Goal: Information Seeking & Learning: Learn about a topic

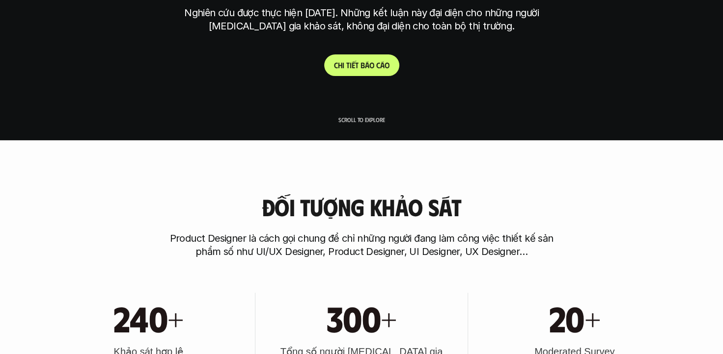
scroll to position [215, 0]
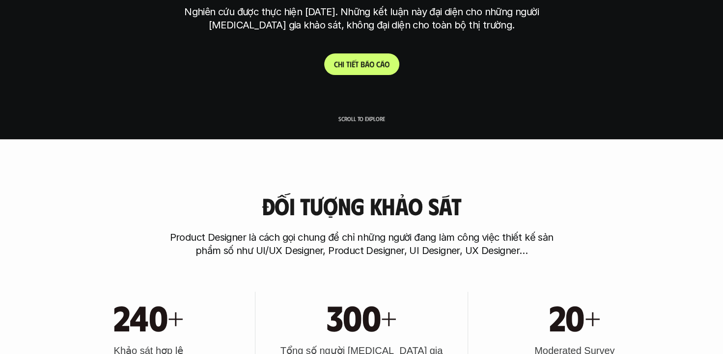
click at [356, 62] on p "C h i t i ế t b á o c á o" at bounding box center [361, 63] width 55 height 9
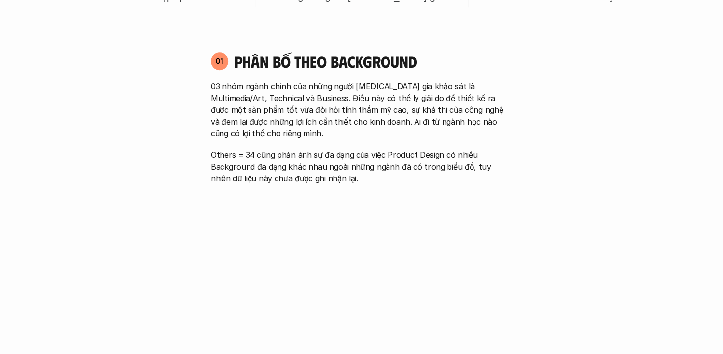
scroll to position [586, 0]
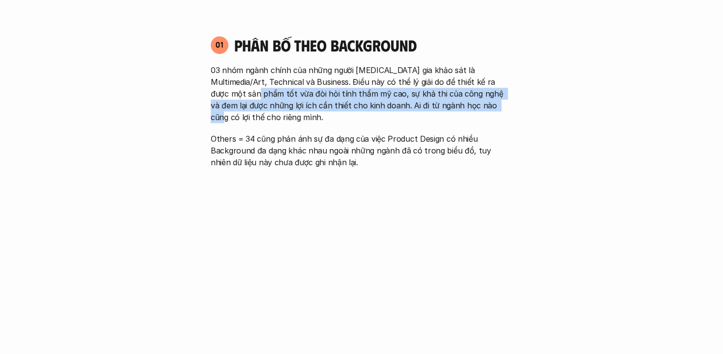
drag, startPoint x: 222, startPoint y: 91, endPoint x: 451, endPoint y: 104, distance: 229.1
click at [356, 104] on p "03 nhóm ngành chính của những người [MEDICAL_DATA] gia khảo sát là Multimedia/A…" at bounding box center [361, 93] width 301 height 59
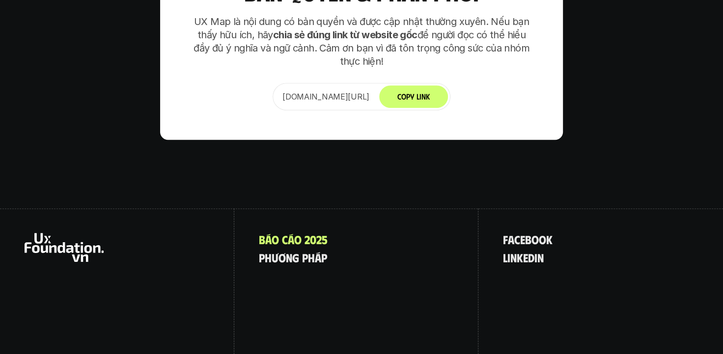
scroll to position [6284, 0]
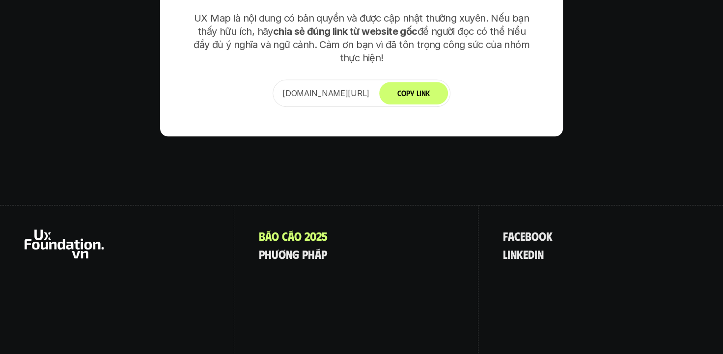
click at [42, 230] on use at bounding box center [64, 244] width 79 height 29
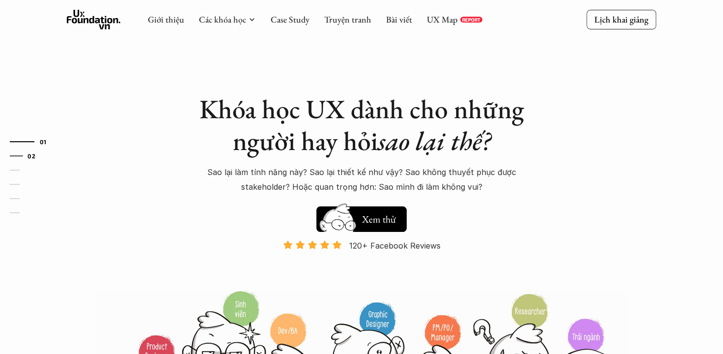
click at [10, 154] on link "02" at bounding box center [33, 156] width 47 height 12
click at [301, 20] on link "Case Study" at bounding box center [289, 19] width 39 height 11
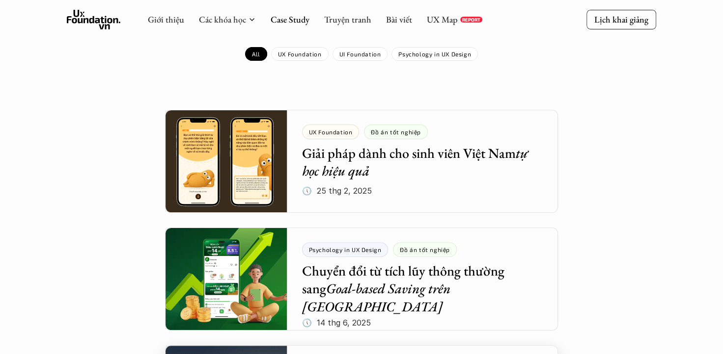
scroll to position [119, 0]
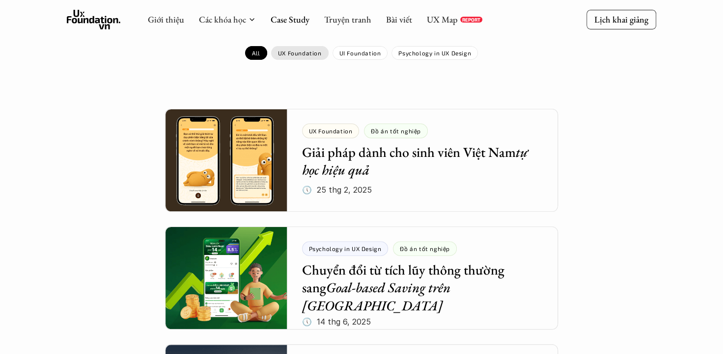
click at [302, 51] on p "UX Foundation" at bounding box center [300, 53] width 44 height 7
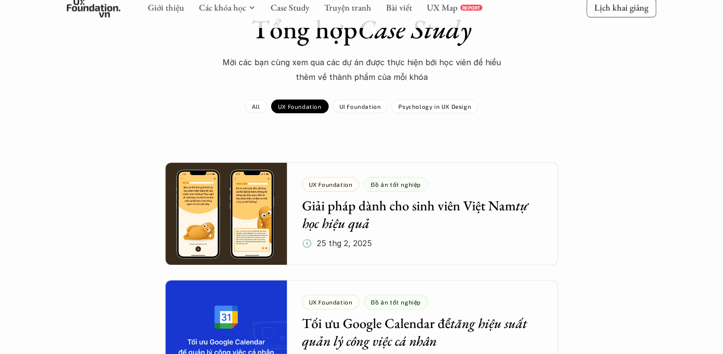
scroll to position [67, 0]
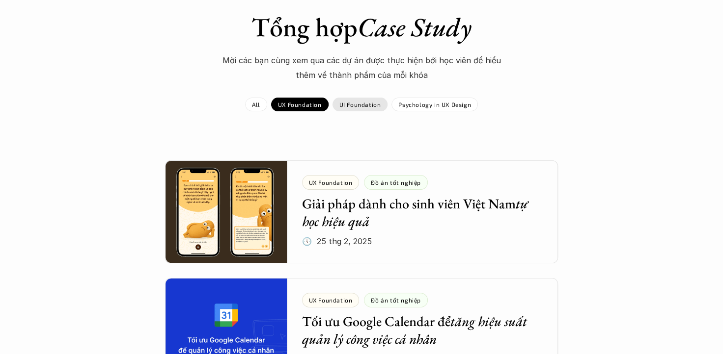
click at [356, 101] on p "UI Foundation" at bounding box center [360, 104] width 42 height 7
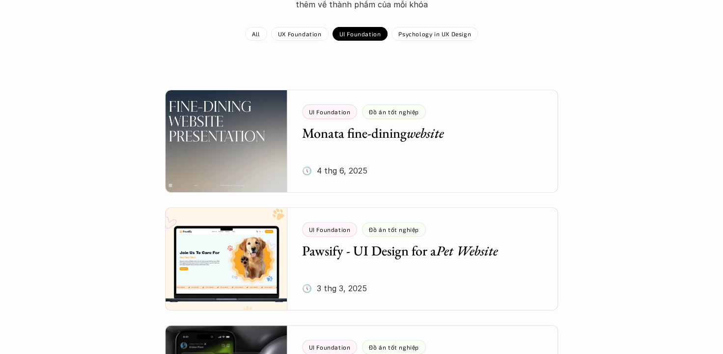
scroll to position [89, 0]
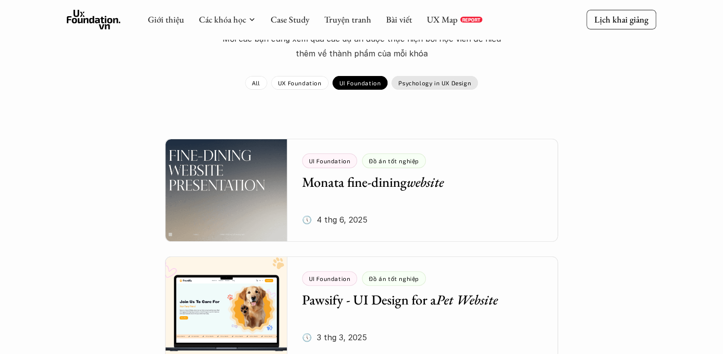
click at [356, 86] on p "Psychology in UX Design" at bounding box center [434, 83] width 73 height 7
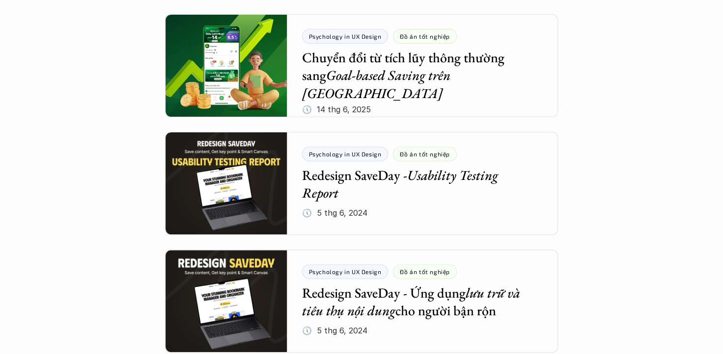
scroll to position [215, 0]
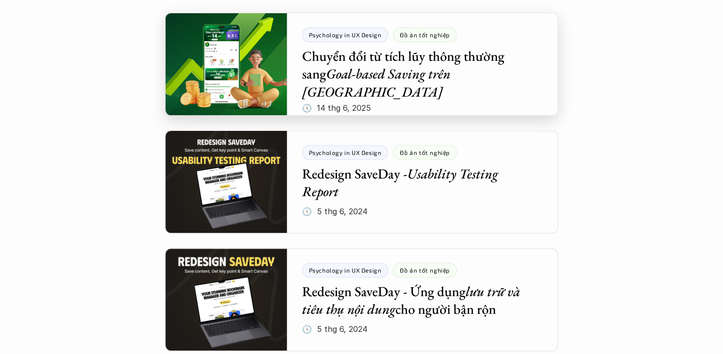
click at [356, 86] on div at bounding box center [361, 64] width 393 height 103
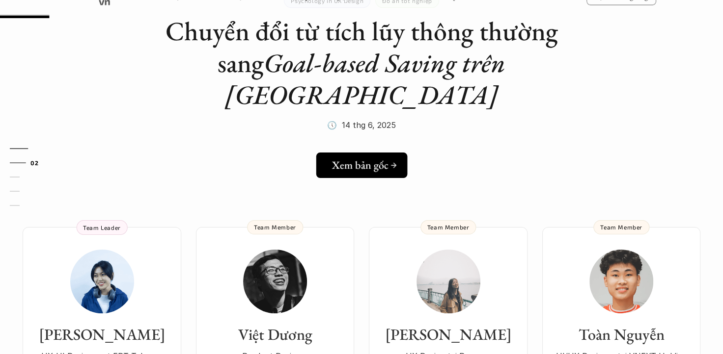
scroll to position [81, 0]
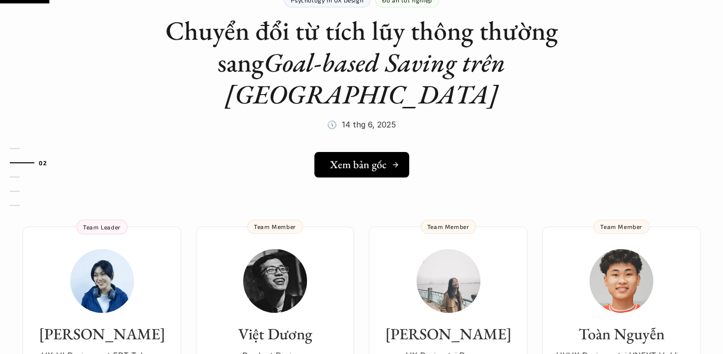
click at [356, 159] on h5 "Xem bản gốc" at bounding box center [358, 165] width 56 height 13
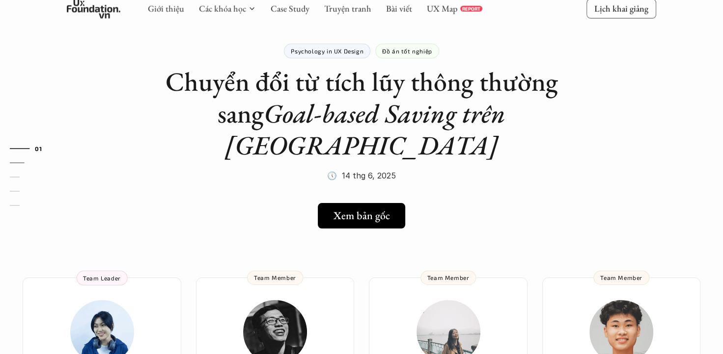
scroll to position [0, 0]
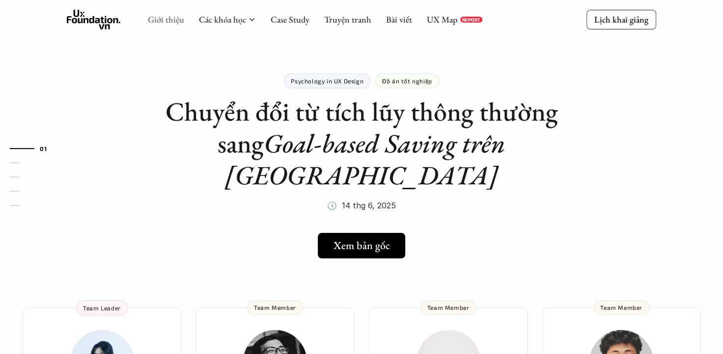
click at [177, 20] on link "Giới thiệu" at bounding box center [166, 19] width 36 height 11
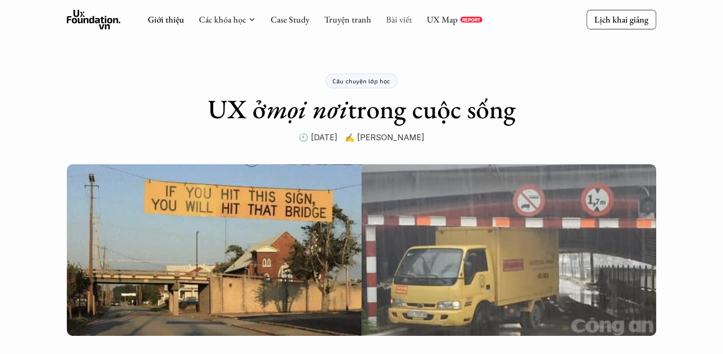
click at [356, 19] on link "Bài viết" at bounding box center [399, 19] width 26 height 11
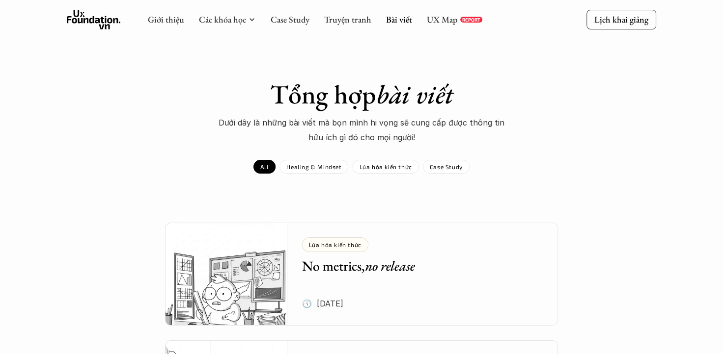
click at [356, 18] on p "REPORT" at bounding box center [471, 20] width 18 height 6
click at [356, 18] on link "UX Map" at bounding box center [442, 19] width 31 height 11
